Goal: Transaction & Acquisition: Purchase product/service

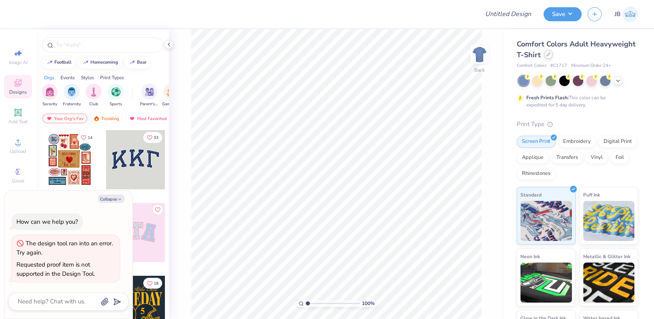
click at [550, 54] on icon at bounding box center [548, 54] width 4 height 4
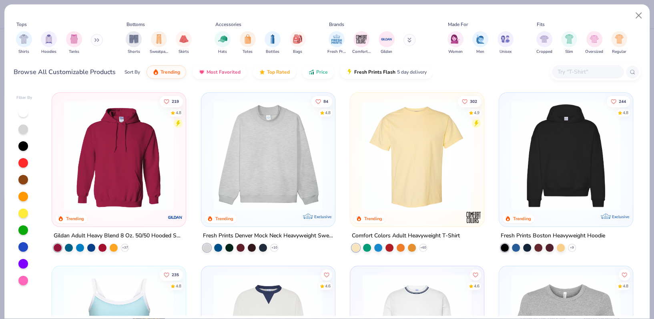
type textarea "x"
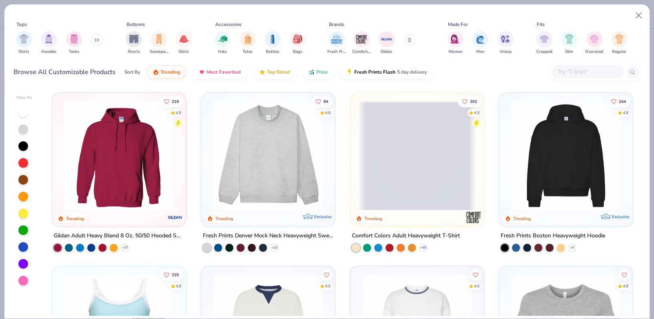
click at [609, 75] on input "text" at bounding box center [588, 71] width 62 height 9
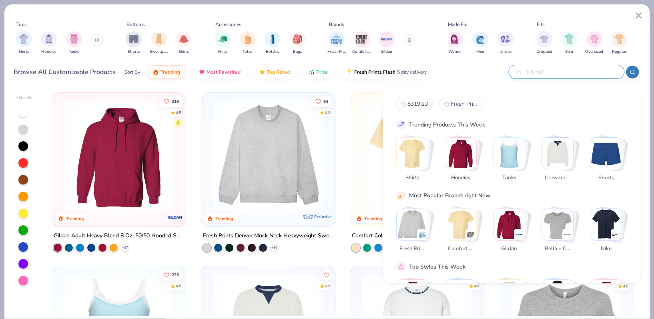
paste input "43011 baby pink"
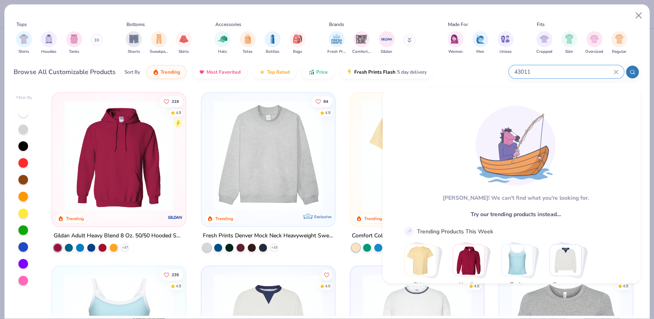
type input "43011"
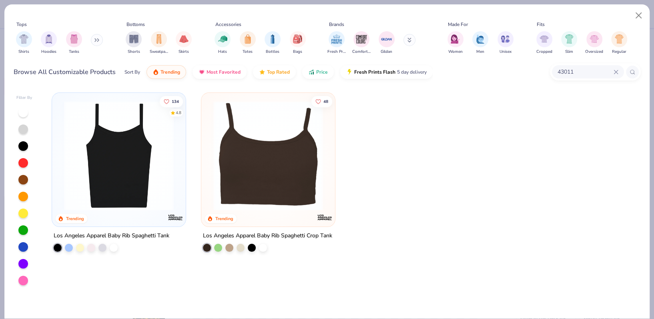
click at [87, 161] on img at bounding box center [119, 156] width 118 height 110
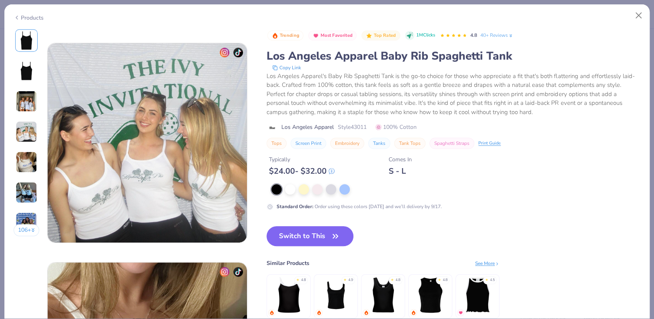
scroll to position [747, 0]
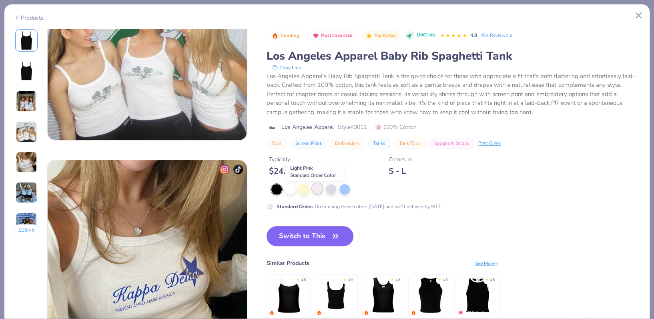
click at [315, 193] on div at bounding box center [317, 188] width 10 height 10
type textarea "x"
